Goal: Task Accomplishment & Management: Manage account settings

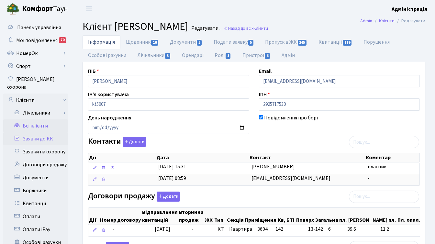
click at [39, 133] on link "Заявки до КК" at bounding box center [35, 138] width 65 height 13
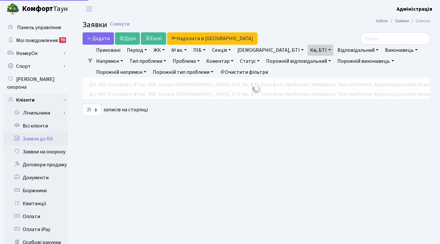
select select "25"
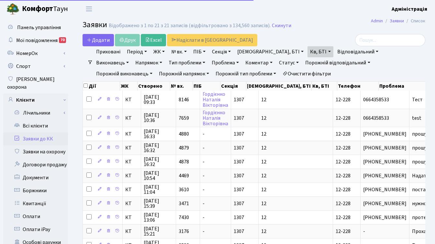
click at [280, 73] on link "Очистити фільтри" at bounding box center [306, 73] width 53 height 11
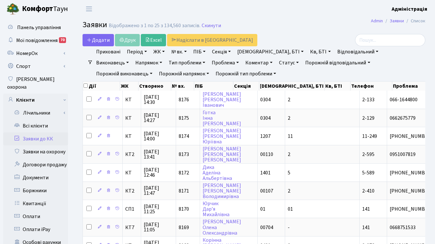
click at [158, 51] on link "ЖК" at bounding box center [159, 51] width 17 height 11
click at [350, 24] on h2 "Заявки Відображено з 1 по 25 з 134,560 записів. Скинути" at bounding box center [254, 25] width 343 height 11
click at [43, 119] on link "Всі клієнти" at bounding box center [35, 125] width 65 height 13
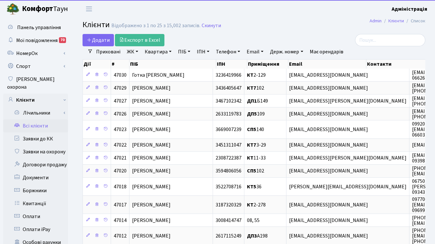
select select
select select "25"
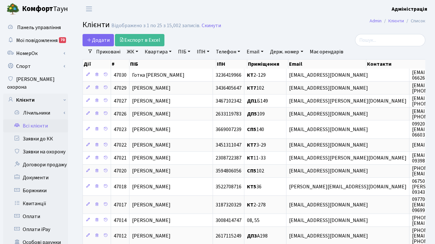
click at [136, 51] on link "ЖК" at bounding box center [132, 51] width 17 height 11
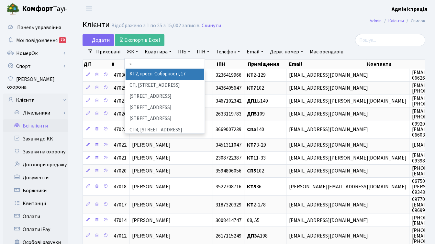
type input "сп"
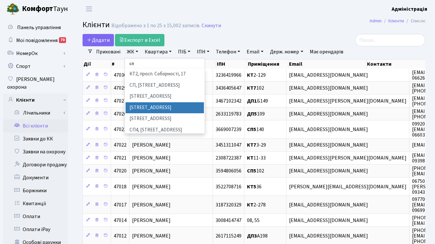
click at [139, 108] on li "СП2, Столичне шосе, 1А" at bounding box center [165, 107] width 78 height 11
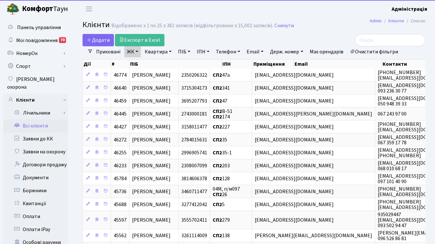
click at [156, 52] on link "Квартира" at bounding box center [158, 51] width 32 height 11
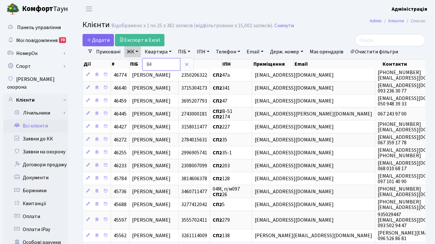
type input "84"
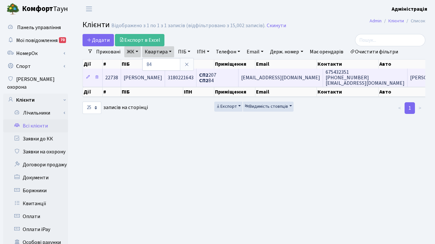
click at [337, 78] on span "675432351 +380963383311 Lubov.gritsay@gmail.com" at bounding box center [365, 78] width 79 height 18
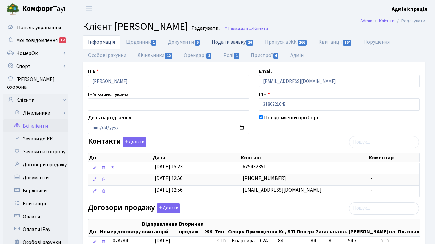
click at [234, 42] on link "Подати заявку 16" at bounding box center [232, 41] width 53 height 13
select select "25"
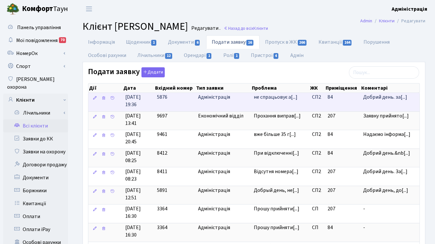
click at [256, 98] on span "не спрацьовує а[...]" at bounding box center [276, 97] width 44 height 7
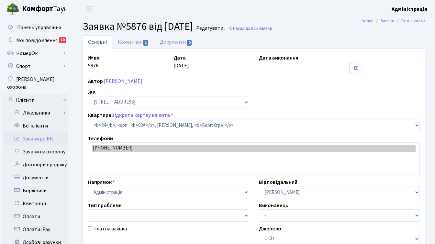
select select "20334"
type input "24.07.2024"
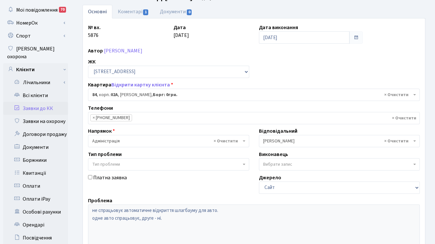
scroll to position [32, 0]
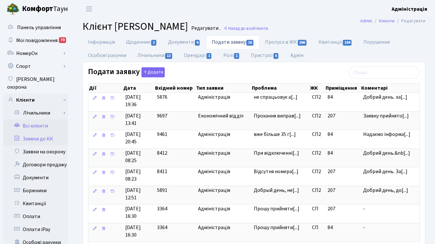
click at [37, 132] on link "Заявки до КК" at bounding box center [35, 138] width 65 height 13
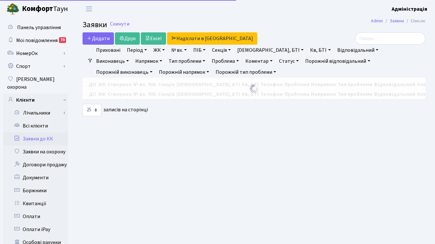
select select "25"
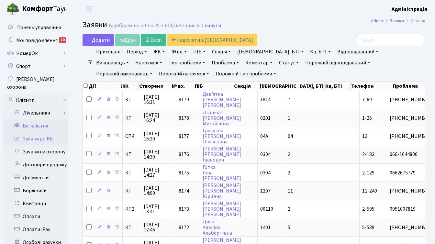
click at [42, 119] on link "Всі клієнти" at bounding box center [35, 125] width 65 height 13
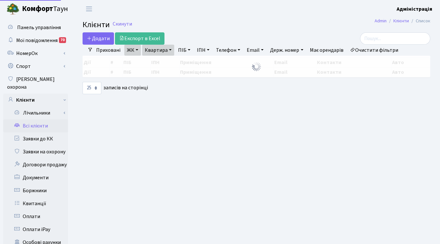
select select "25"
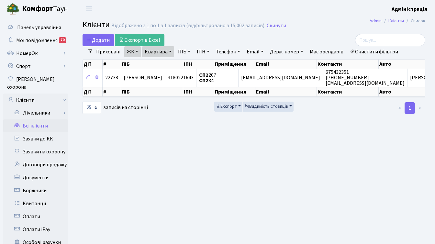
click at [137, 52] on link "ЖК" at bounding box center [132, 51] width 17 height 11
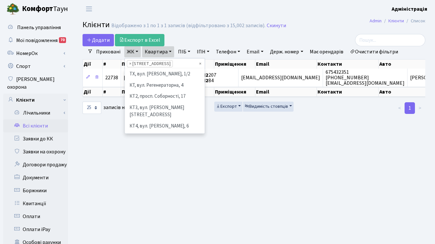
scroll to position [89, 0]
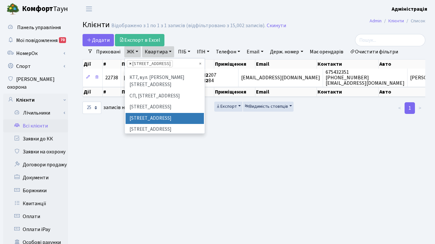
click at [129, 63] on span "×" at bounding box center [130, 64] width 2 height 6
select select
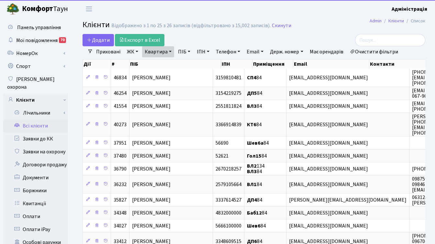
click at [132, 50] on link "ЖК" at bounding box center [132, 51] width 17 height 11
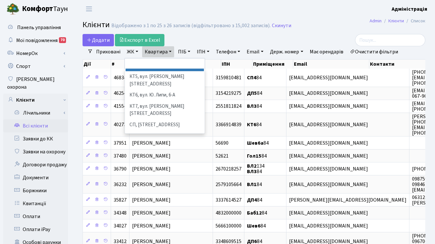
scroll to position [62, 0]
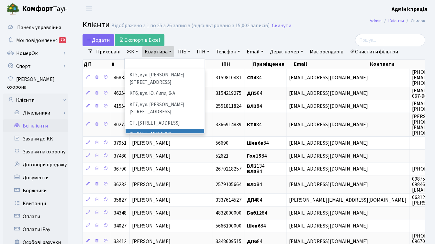
click at [153, 129] on li "СП1, Столичне шосе, 1" at bounding box center [165, 134] width 78 height 11
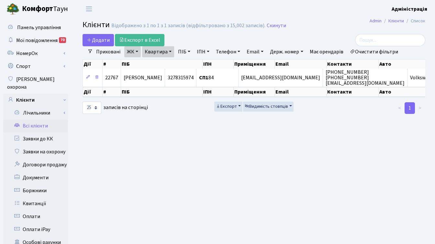
click at [161, 50] on link "Квартира" at bounding box center [158, 51] width 32 height 11
click at [163, 62] on input "84" at bounding box center [161, 64] width 38 height 12
type input "8"
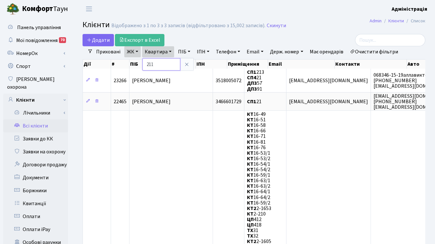
type input "211"
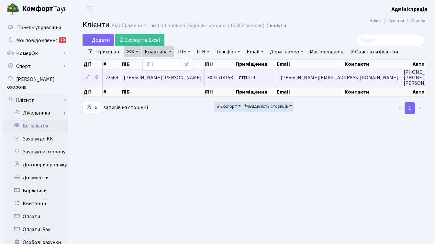
click at [305, 76] on span "[PERSON_NAME][EMAIL_ADDRESS][DOMAIN_NAME]" at bounding box center [340, 77] width 118 height 7
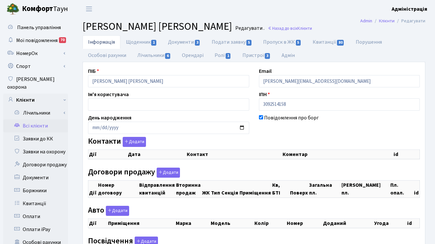
checkbox input "true"
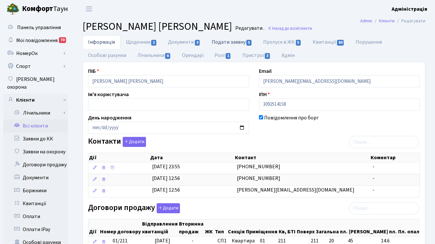
click at [234, 42] on link "Подати заявку 5" at bounding box center [231, 41] width 51 height 13
select select "25"
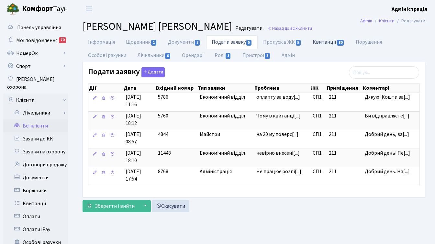
click at [321, 42] on link "Квитанції 80" at bounding box center [328, 41] width 43 height 13
select select "25"
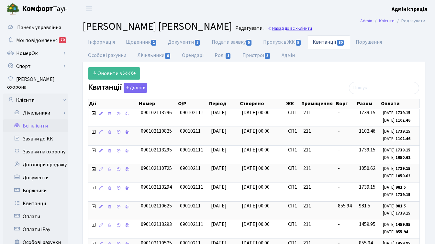
click at [312, 27] on link "Назад до всіх Клієнти" at bounding box center [290, 28] width 44 height 6
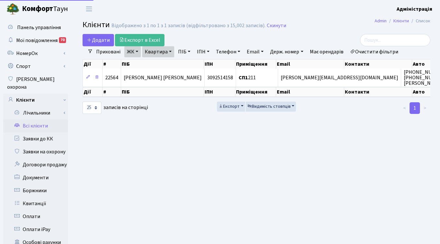
select select "25"
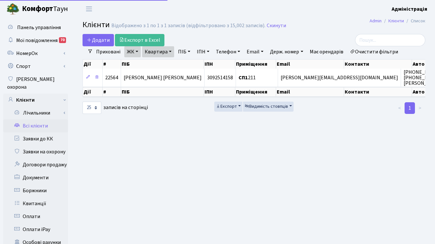
click at [137, 50] on link "ЖК" at bounding box center [132, 51] width 17 height 11
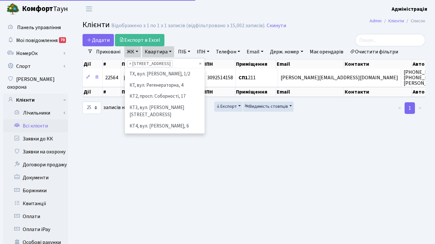
scroll to position [78, 0]
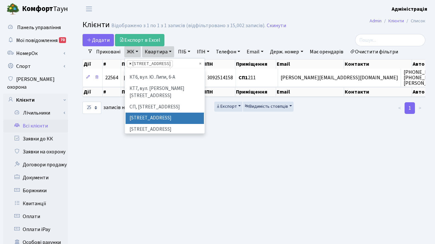
click at [130, 63] on span "×" at bounding box center [130, 64] width 2 height 6
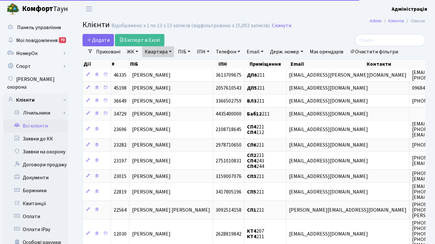
click at [134, 51] on link "ЖК" at bounding box center [132, 51] width 17 height 11
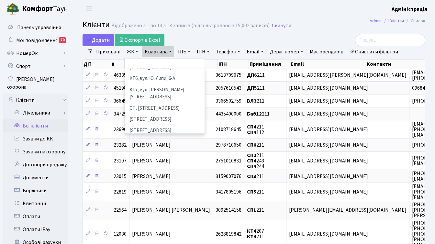
scroll to position [78, 0]
click at [139, 124] on li "[STREET_ADDRESS]" at bounding box center [165, 129] width 78 height 11
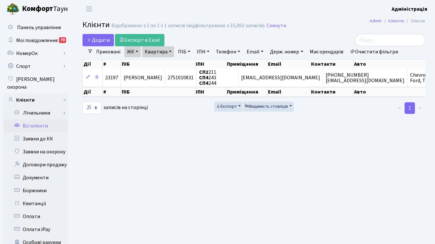
click at [166, 46] on link "Квартира" at bounding box center [158, 51] width 32 height 11
click at [166, 64] on input "211" at bounding box center [161, 64] width 38 height 12
type input "2"
type input "8"
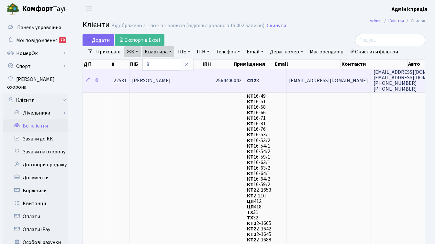
click at [247, 80] on span "СП2 8" at bounding box center [253, 80] width 12 height 7
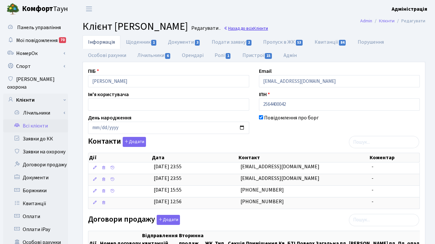
click at [268, 30] on link "Назад до всіх Клієнти" at bounding box center [246, 28] width 44 height 6
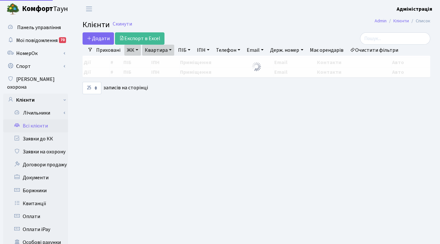
select select "25"
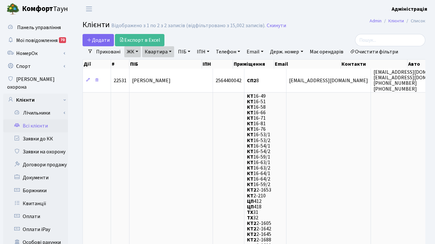
click at [169, 51] on link "Квартира" at bounding box center [158, 51] width 32 height 11
click at [156, 64] on input "8" at bounding box center [161, 64] width 38 height 12
type input "31"
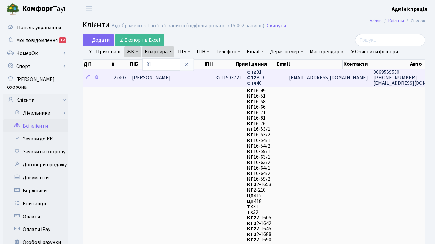
click at [299, 77] on span "[EMAIL_ADDRESS][DOMAIN_NAME]" at bounding box center [328, 77] width 79 height 7
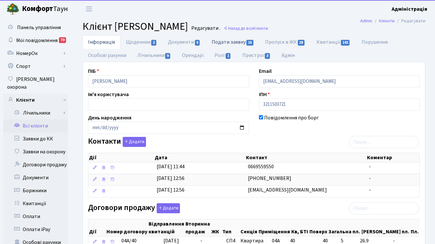
click at [235, 44] on link "Подати заявку 15" at bounding box center [232, 41] width 53 height 13
select select "25"
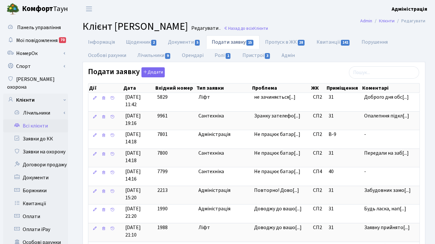
click at [47, 119] on link "Всі клієнти" at bounding box center [35, 125] width 65 height 13
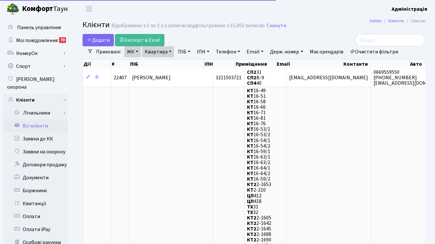
select select "25"
click at [379, 51] on link "Очистити фільтри" at bounding box center [373, 51] width 53 height 11
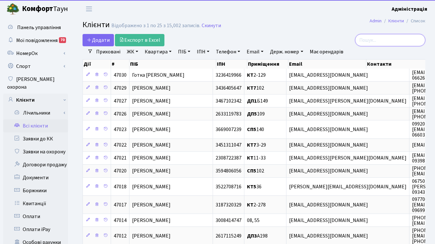
click at [387, 41] on input "search" at bounding box center [390, 40] width 70 height 12
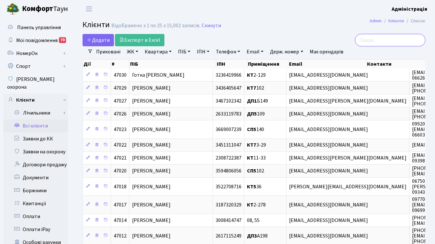
paste input "olesia.kononchuk@gmail.com"
type input "olesia.kononchuk@gmail.com"
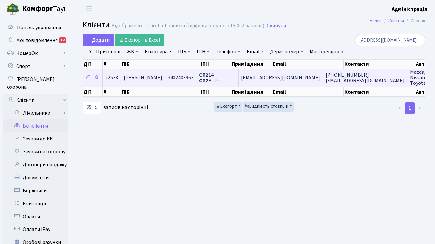
click at [291, 77] on span "Olesia.kononchuk@gmail.com" at bounding box center [280, 77] width 79 height 7
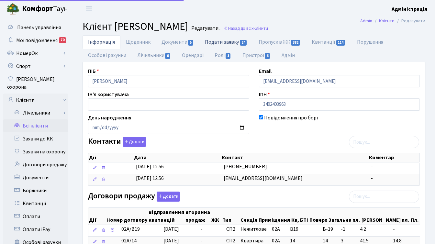
click at [230, 41] on link "Подати заявку 24" at bounding box center [225, 41] width 53 height 13
select select "25"
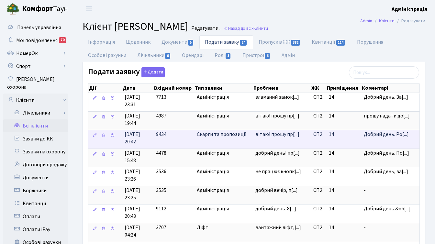
click at [209, 133] on span "Скарги та пропозиції" at bounding box center [223, 134] width 53 height 7
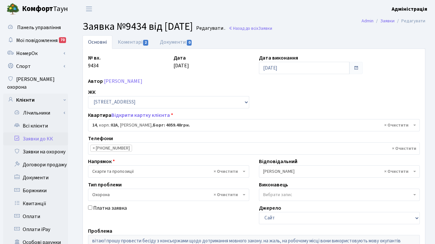
select select "20264"
select select "69"
click at [134, 40] on link "Коментарі 2" at bounding box center [133, 41] width 42 height 13
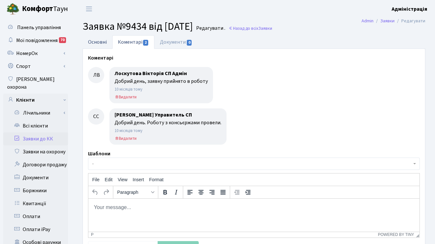
click at [93, 40] on link "Основні" at bounding box center [98, 41] width 30 height 13
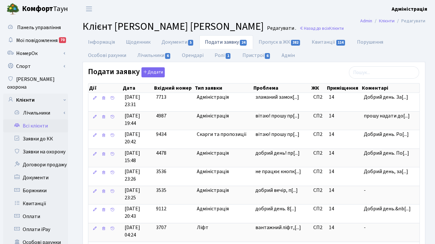
click at [40, 119] on link "Всі клієнти" at bounding box center [35, 125] width 65 height 13
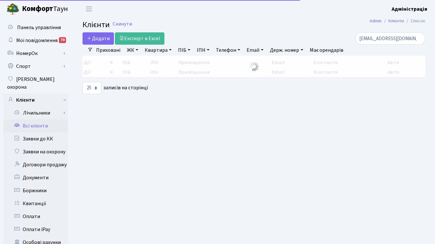
select select "25"
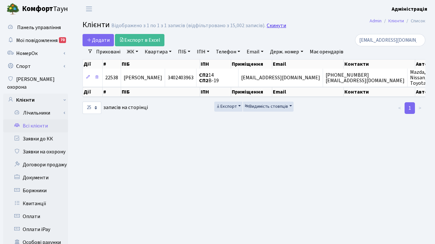
click at [273, 25] on link "Скинути" at bounding box center [276, 26] width 19 height 6
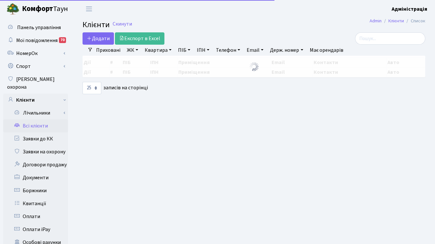
select select
select select "25"
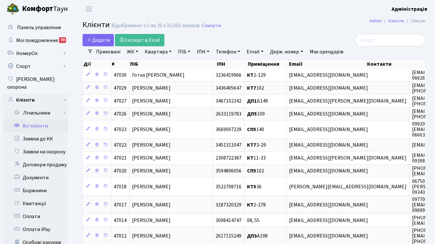
click at [131, 50] on link "ЖК" at bounding box center [132, 51] width 17 height 11
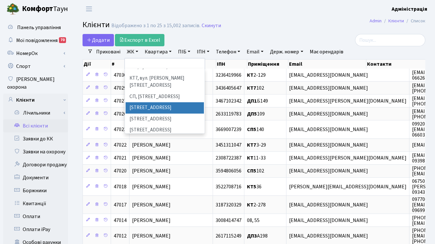
scroll to position [91, 0]
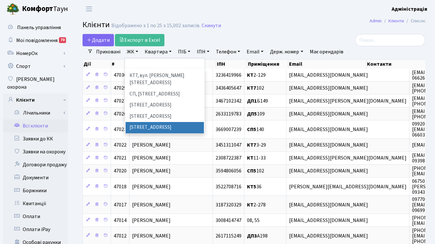
click at [142, 122] on li "СП3, Столичне шосе, 3" at bounding box center [165, 127] width 78 height 11
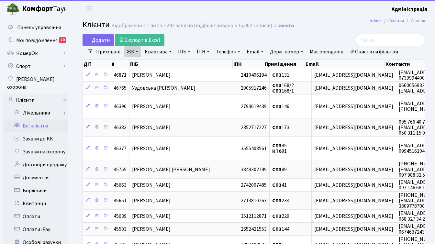
click at [158, 52] on link "Квартира" at bounding box center [158, 51] width 32 height 11
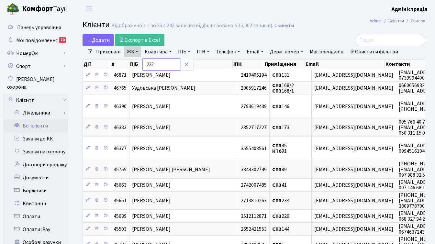
type input "222"
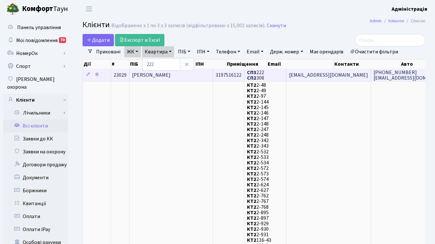
click at [289, 73] on span "Bublyk_anna@ukr.net" at bounding box center [328, 75] width 79 height 7
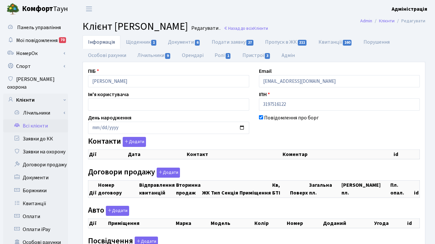
checkbox input "true"
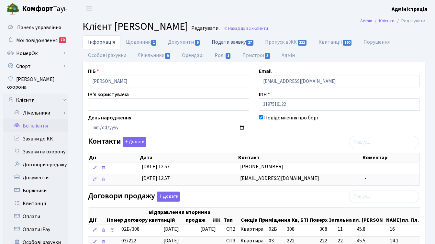
click at [238, 39] on link "Подати заявку 27" at bounding box center [232, 41] width 53 height 13
select select "25"
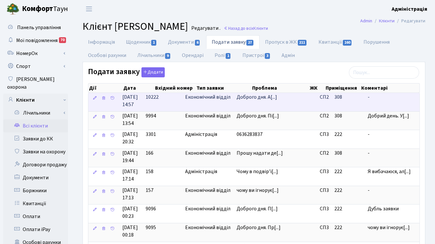
click at [263, 98] on span "Доброго дня. А[...]" at bounding box center [257, 97] width 40 height 7
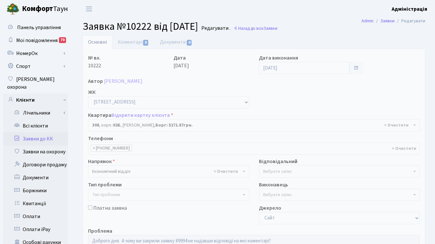
select select "20558"
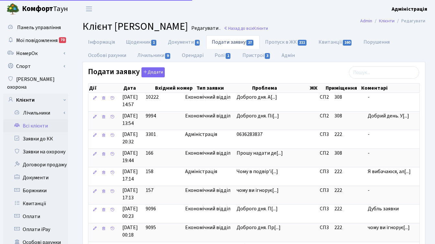
select select "25"
click at [268, 28] on span "Клієнти" at bounding box center [261, 28] width 15 height 6
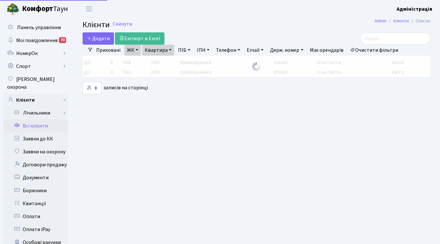
select select "25"
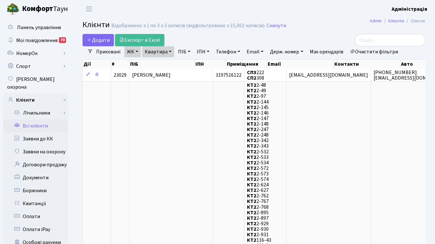
click at [373, 54] on link "Очистити фільтри" at bounding box center [373, 51] width 53 height 11
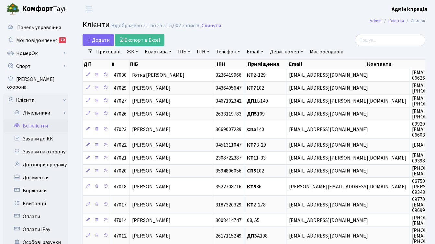
click at [131, 52] on link "ЖК" at bounding box center [132, 51] width 17 height 11
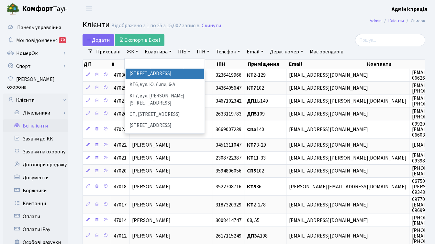
scroll to position [71, 0]
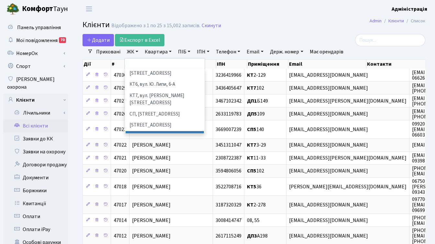
click at [146, 131] on li "[STREET_ADDRESS]" at bounding box center [165, 136] width 78 height 11
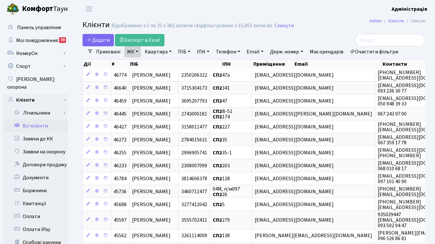
click at [155, 53] on link "Квартира" at bounding box center [158, 51] width 32 height 11
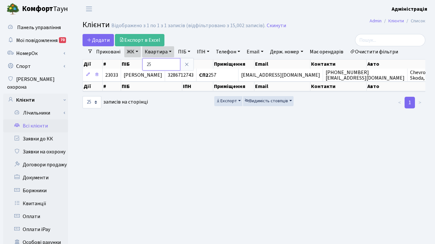
type input "2"
type input "42"
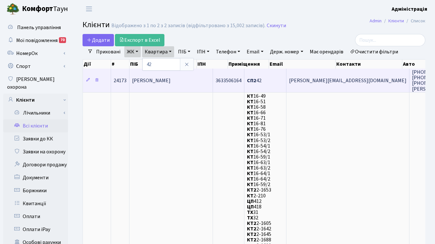
click at [171, 82] on span "[PERSON_NAME]" at bounding box center [151, 80] width 39 height 7
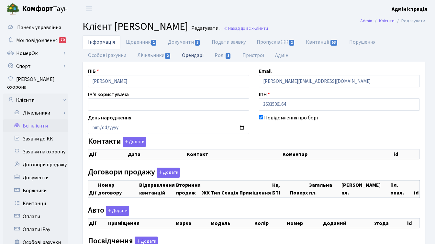
checkbox input "true"
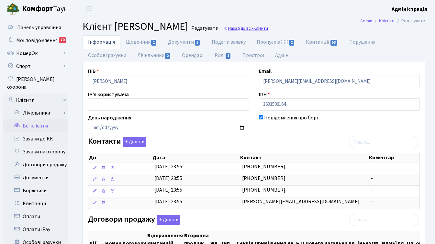
click at [268, 28] on link "Назад до всіх Клієнти" at bounding box center [246, 28] width 44 height 6
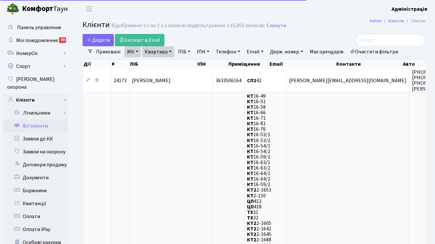
select select "25"
click at [134, 50] on link "ЖК" at bounding box center [132, 51] width 17 height 11
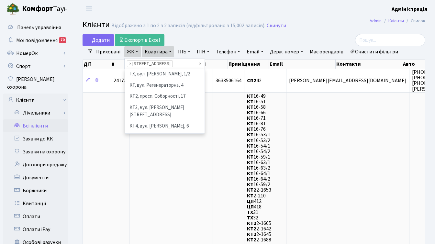
scroll to position [89, 0]
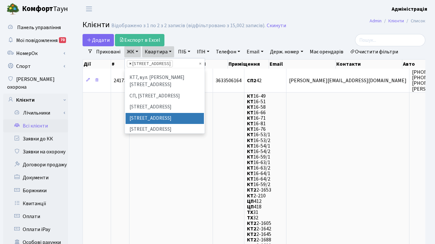
click at [129, 62] on span "×" at bounding box center [130, 64] width 2 height 6
select select
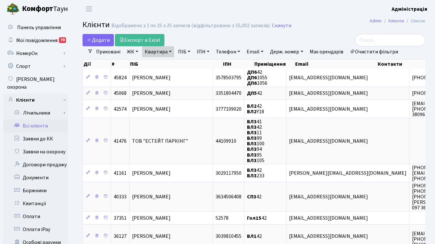
click at [132, 51] on link "ЖК" at bounding box center [132, 51] width 17 height 11
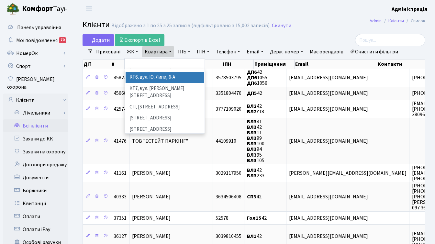
scroll to position [79, 0]
click at [152, 134] on li "[STREET_ADDRESS]" at bounding box center [165, 139] width 78 height 11
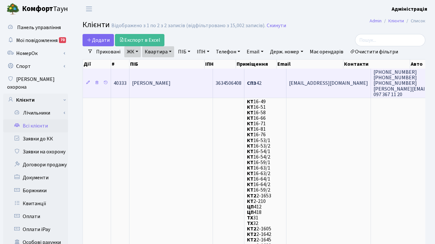
click at [171, 83] on span "[PERSON_NAME]" at bounding box center [151, 83] width 39 height 7
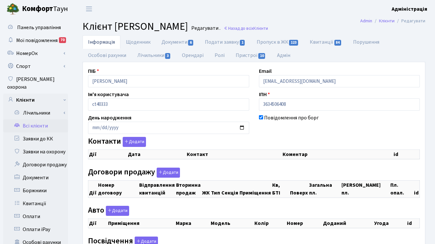
checkbox input "true"
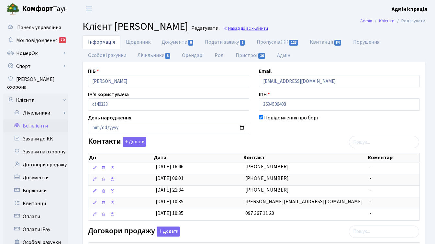
click at [268, 29] on span "Клієнти" at bounding box center [261, 28] width 15 height 6
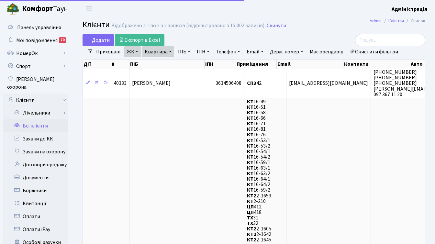
select select "25"
click at [370, 51] on link "Очистити фільтри" at bounding box center [373, 51] width 53 height 11
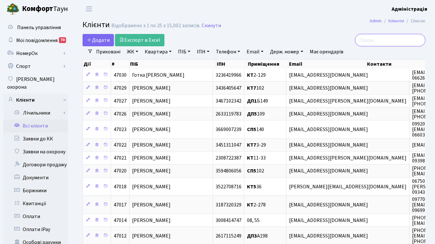
click at [384, 42] on input "search" at bounding box center [390, 40] width 70 height 12
paste input "[EMAIL_ADDRESS][DOMAIN_NAME]"
type input "[EMAIL_ADDRESS][DOMAIN_NAME]"
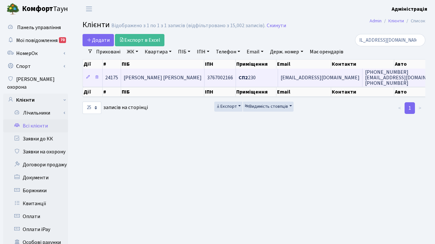
click at [293, 82] on td "[EMAIL_ADDRESS][DOMAIN_NAME]" at bounding box center [320, 78] width 85 height 18
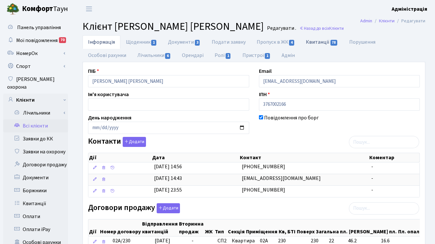
click at [312, 42] on link "Квитанції 78" at bounding box center [322, 41] width 43 height 13
select select "25"
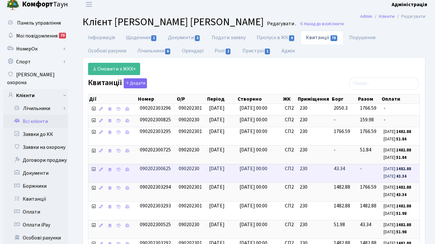
scroll to position [4, 0]
